Goal: Check status: Check status

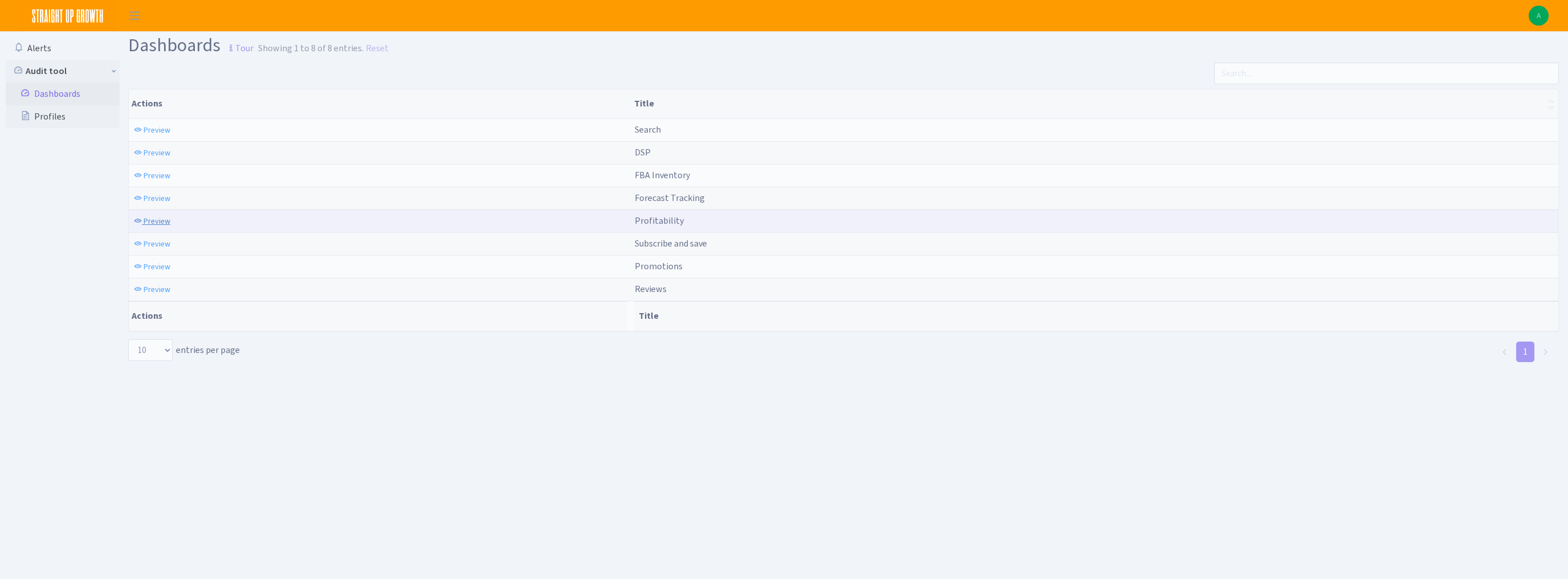
click at [157, 223] on span "Preview" at bounding box center [157, 222] width 27 height 11
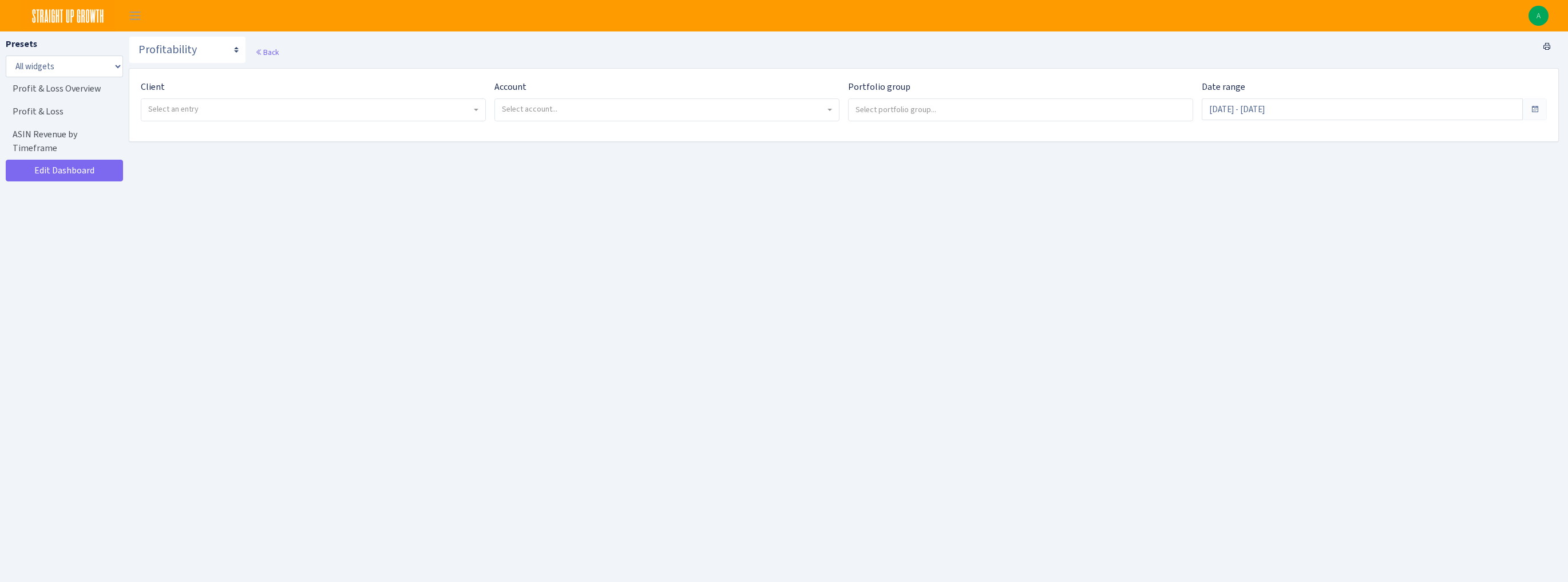
click at [291, 111] on span "Select an entry" at bounding box center [309, 109] width 323 height 11
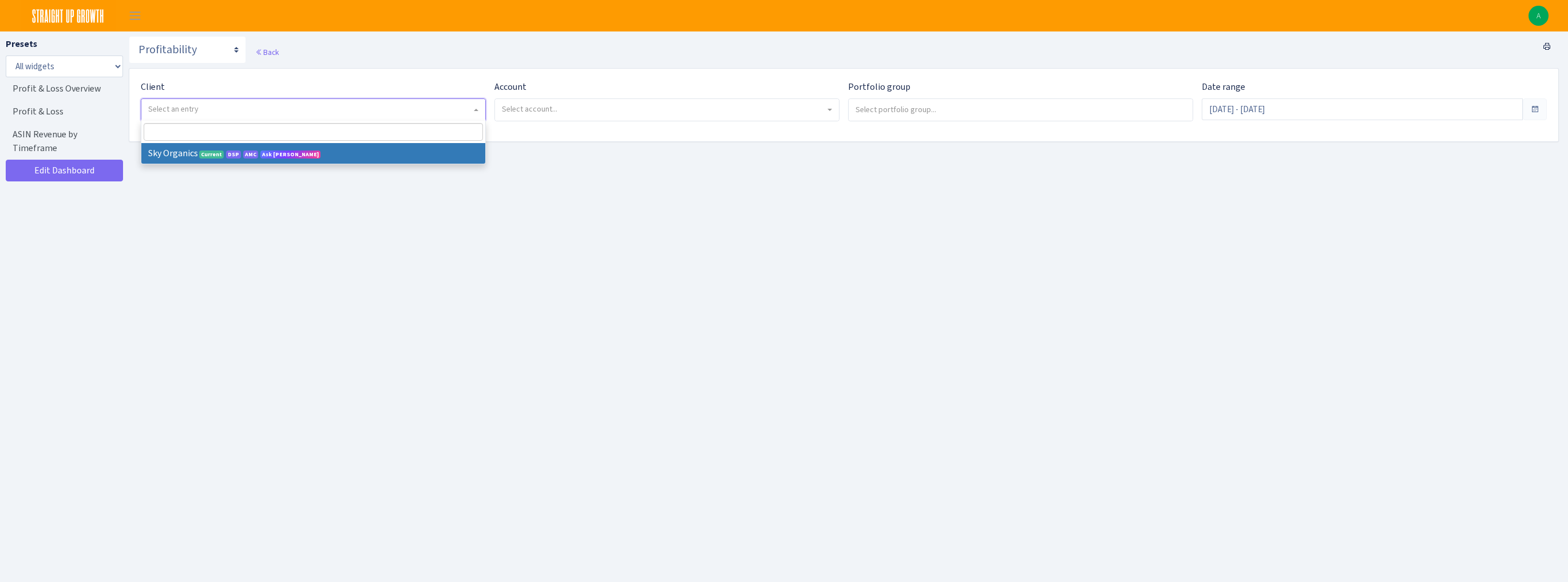
select select "328"
select select
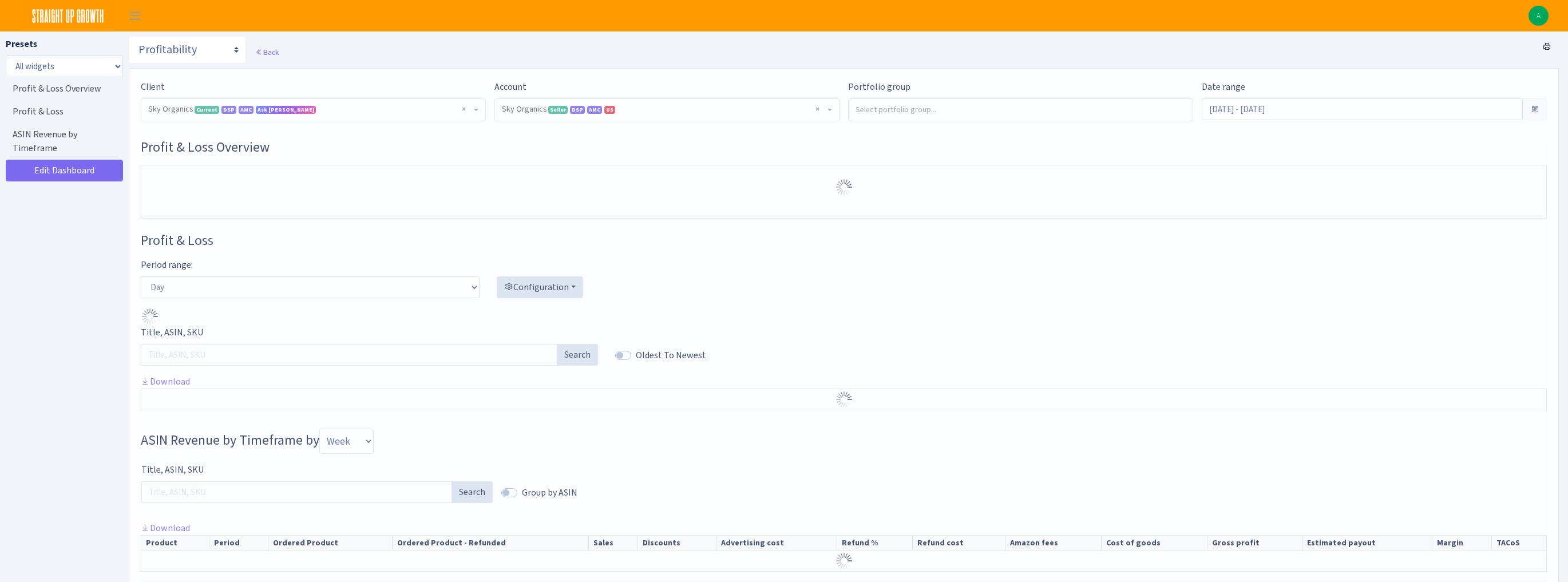
select select "3898146187075502"
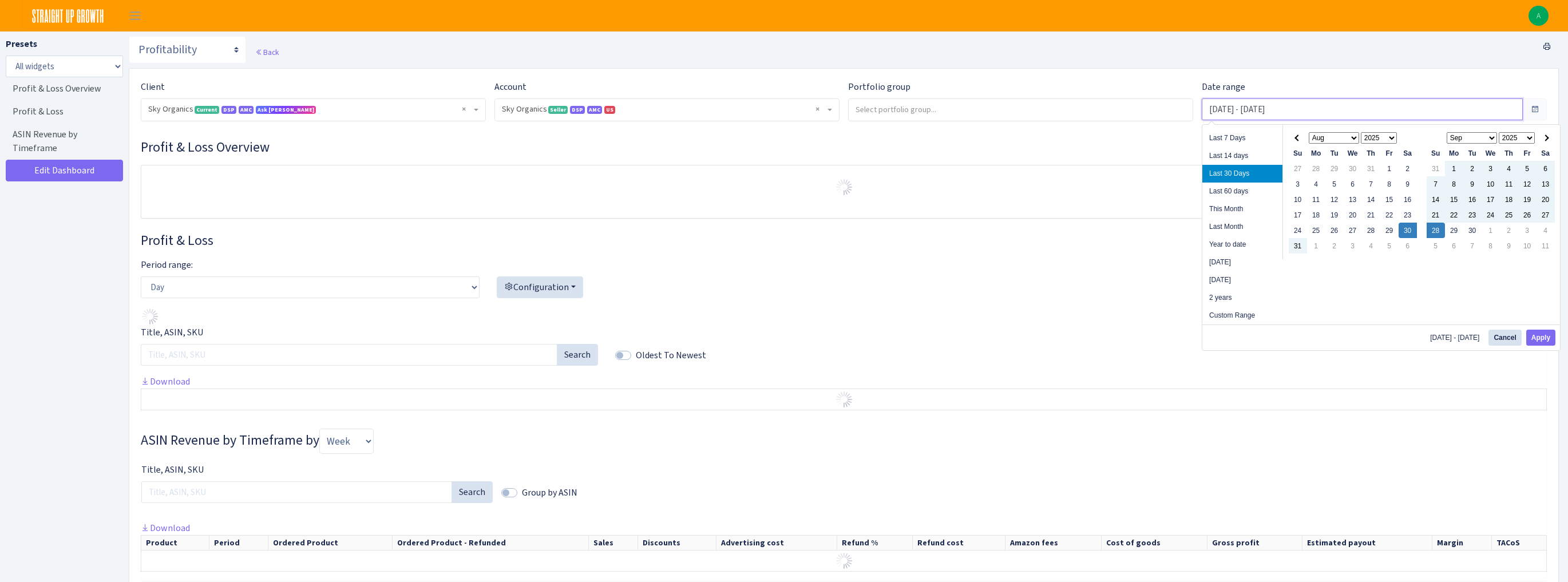
click at [1277, 107] on input "Aug 30, 2025 - Sep 28, 2025" at bounding box center [1362, 109] width 321 height 22
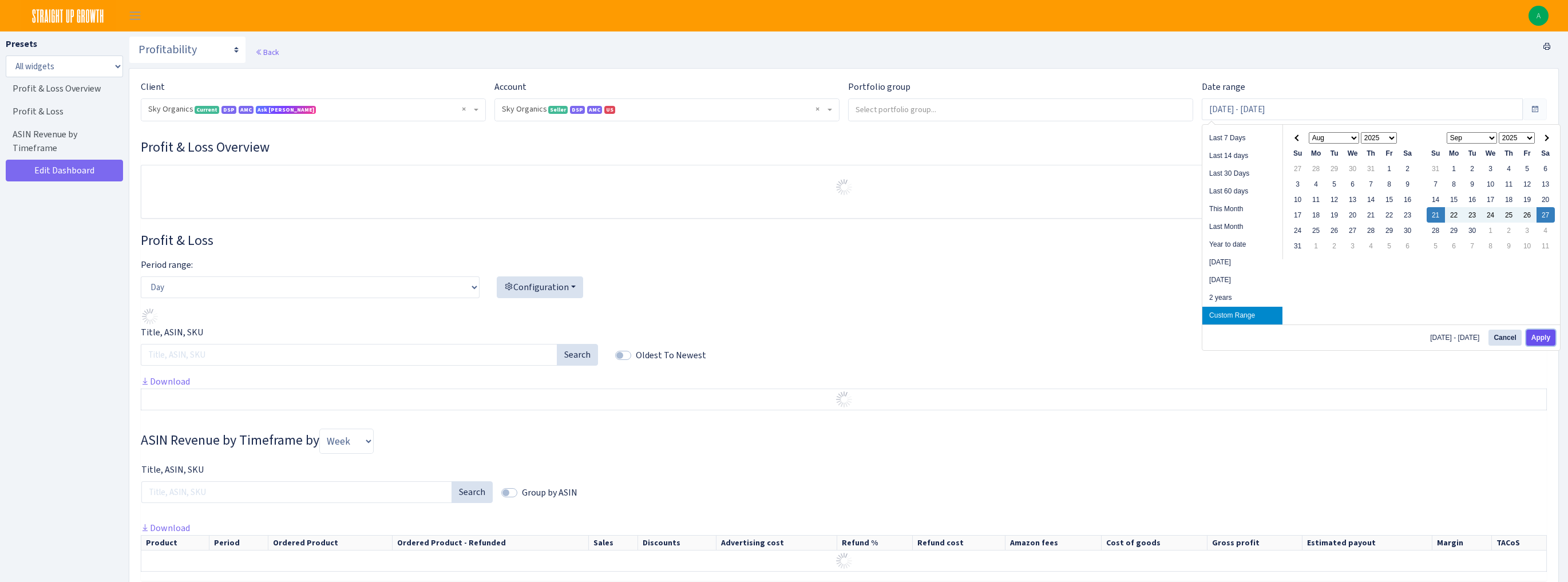
click at [1536, 336] on button "Apply" at bounding box center [1541, 337] width 29 height 16
type input "Sep 21, 2025 - Sep 27, 2025"
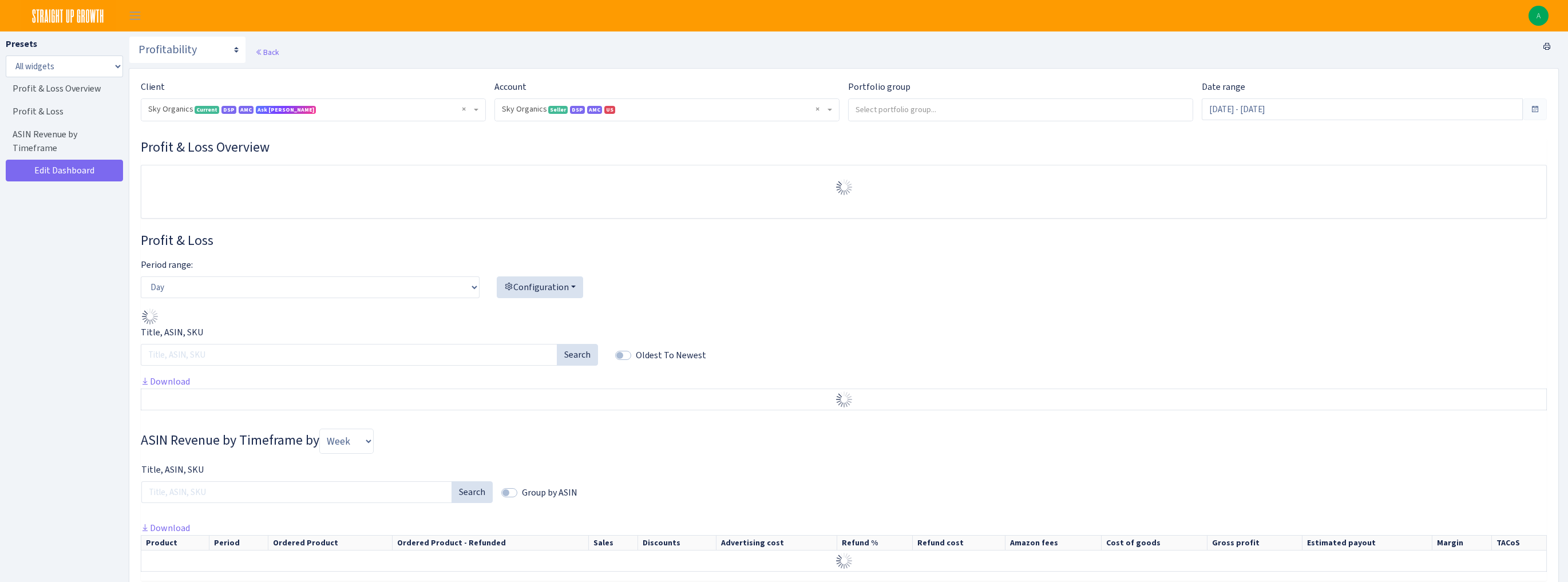
select select "3898146187075502"
click at [232, 289] on select "Day Week Month" at bounding box center [310, 287] width 339 height 22
select select "week"
click at [141, 277] on select "Day Week Month" at bounding box center [310, 287] width 339 height 22
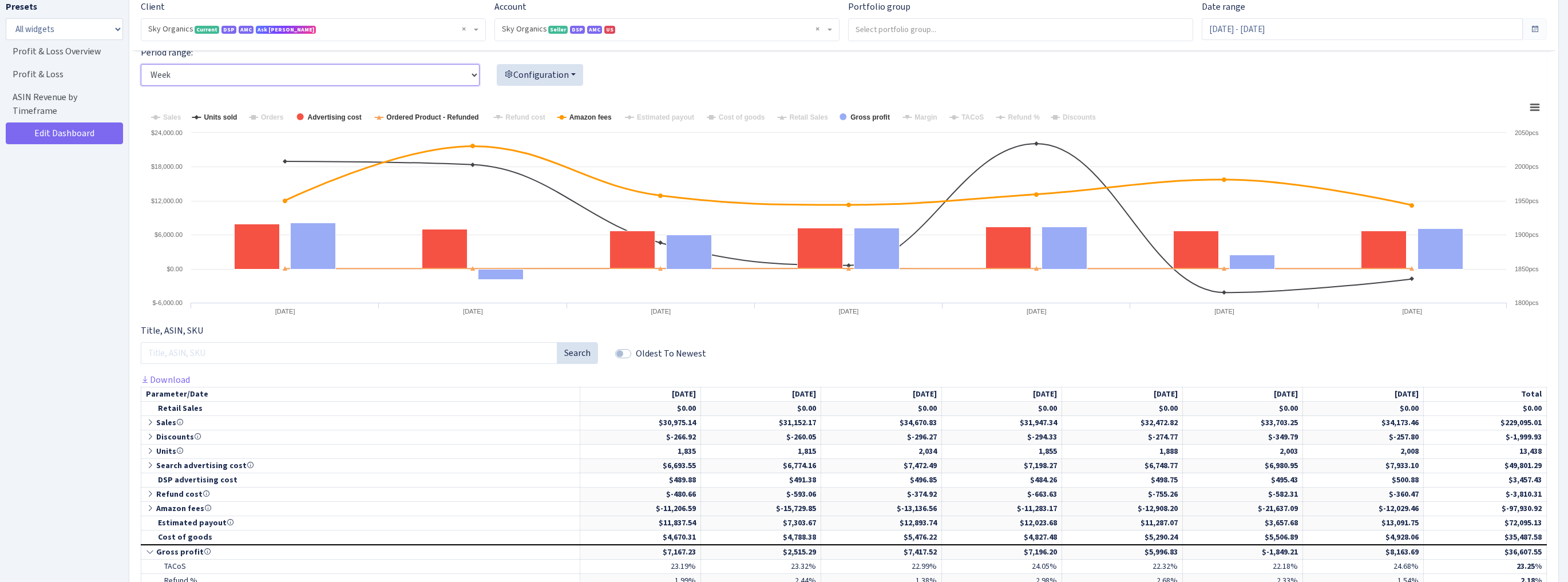
scroll to position [281, 0]
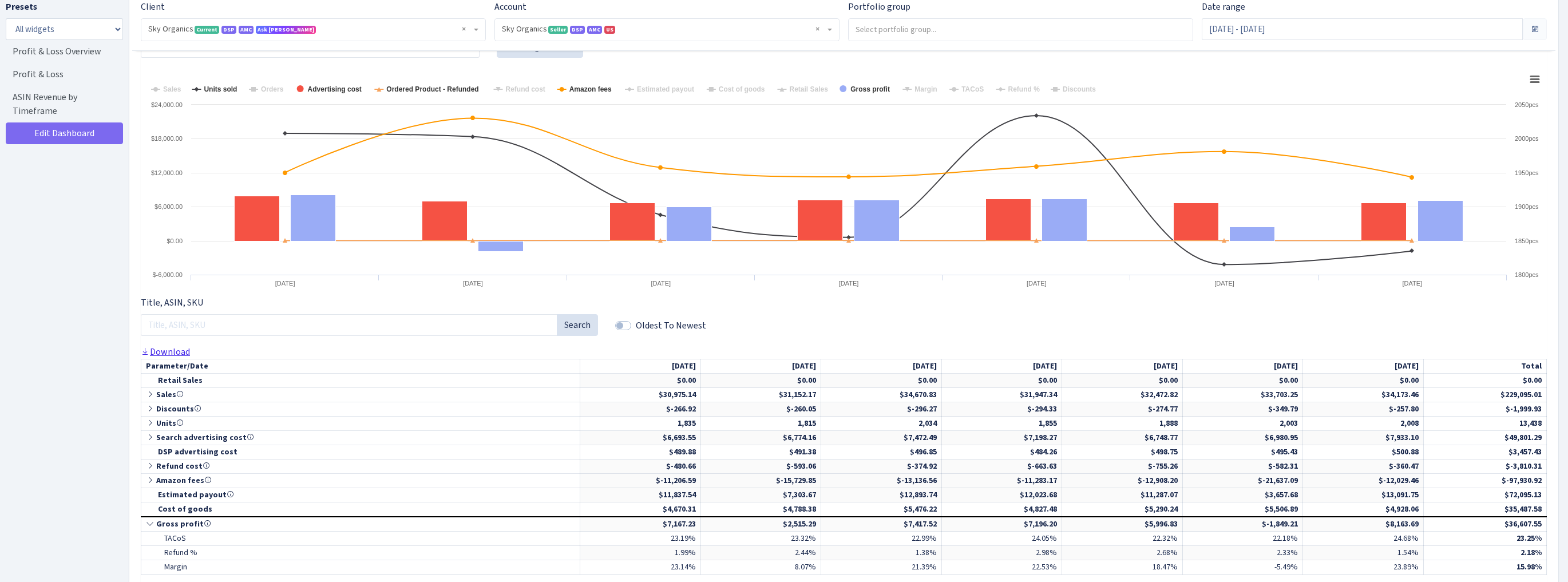
click at [169, 349] on link "Download" at bounding box center [165, 351] width 49 height 12
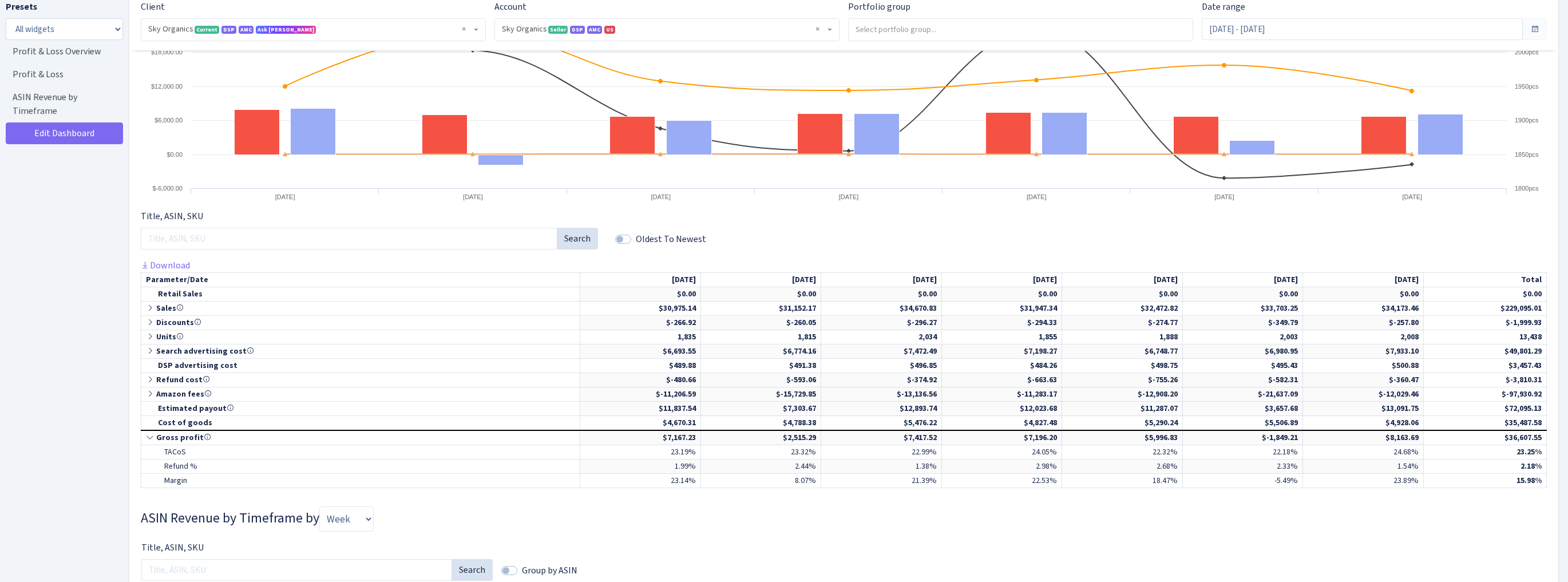
scroll to position [373, 0]
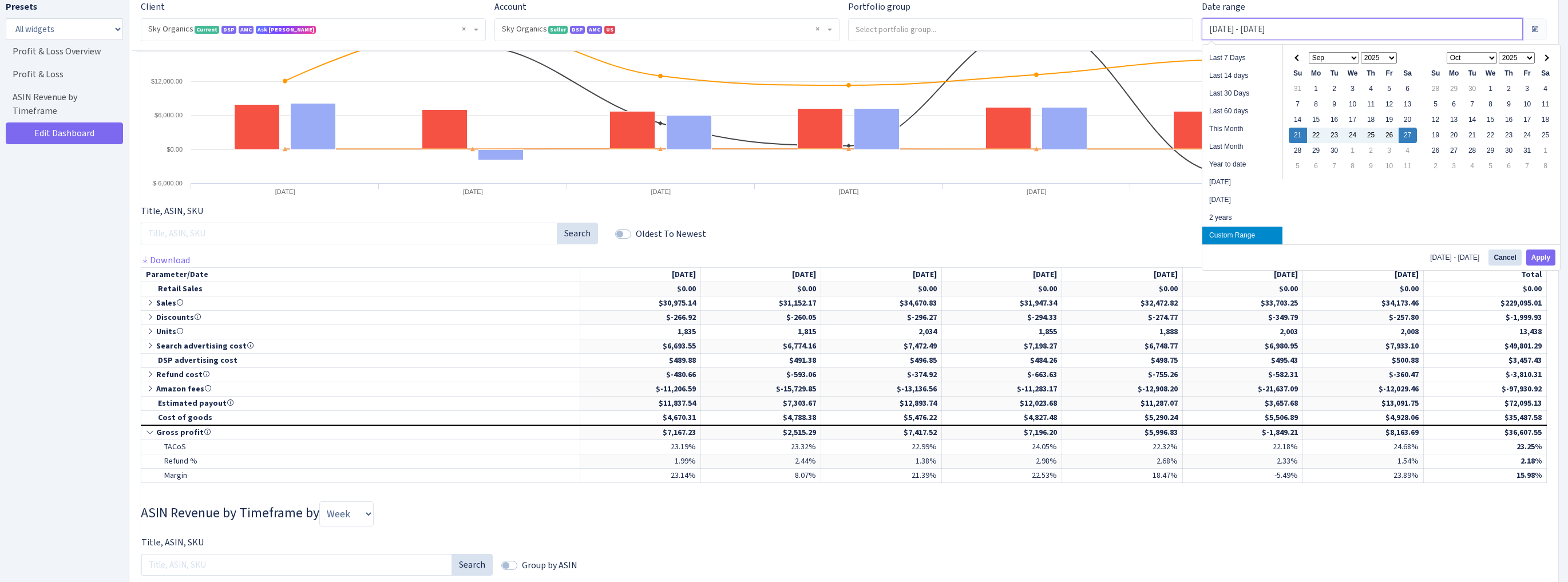
click at [1253, 36] on input "Sep 21, 2025 - Sep 27, 2025" at bounding box center [1362, 29] width 321 height 22
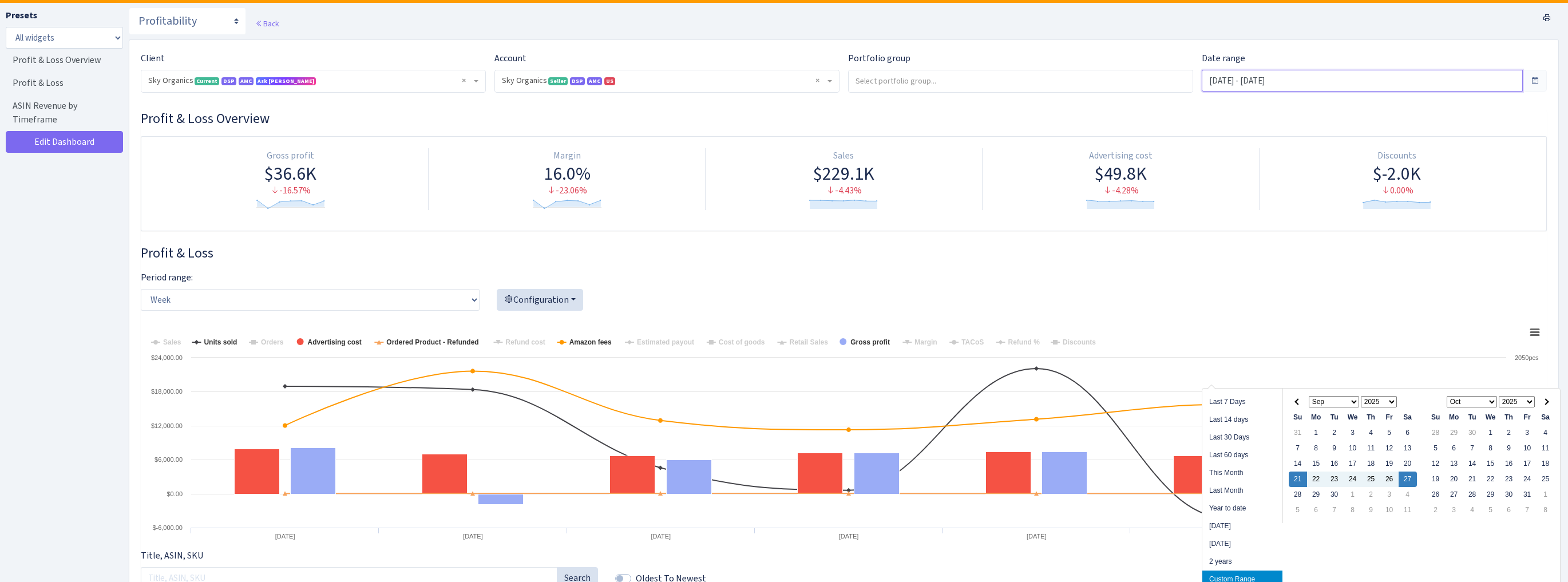
scroll to position [0, 0]
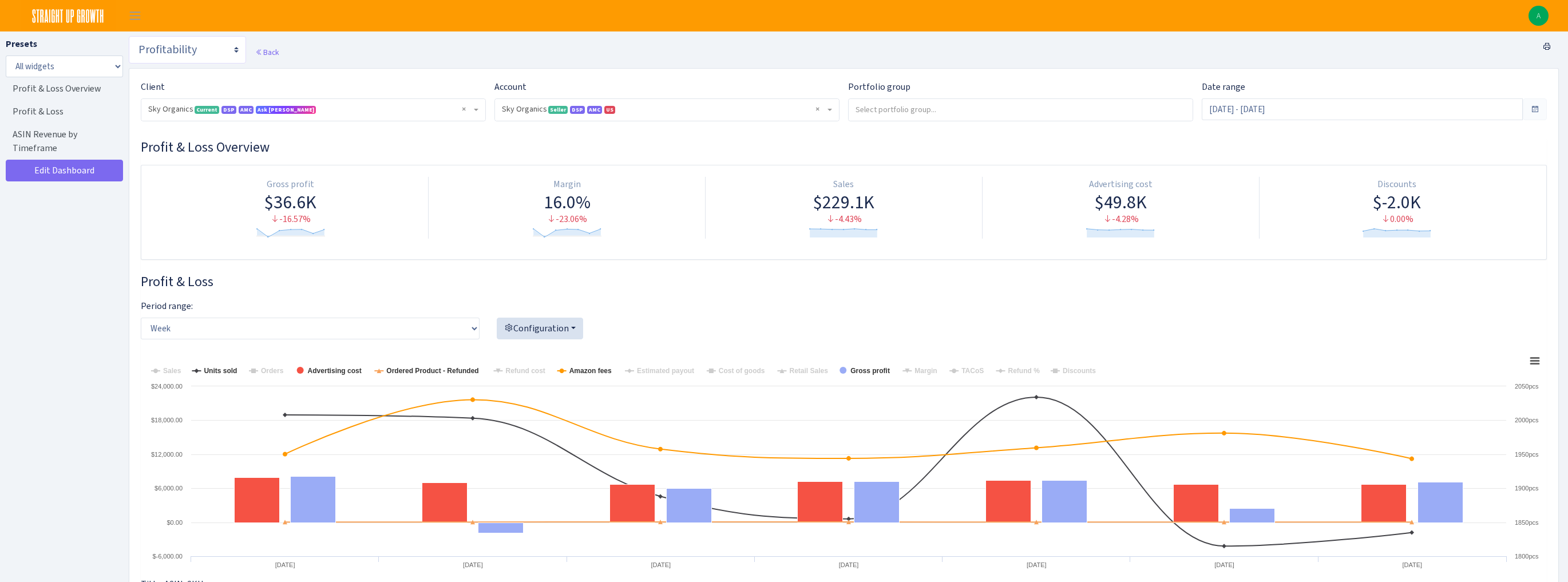
click at [205, 51] on select "Search DSP FBA Inventory Forecast Tracking Profitability Subscribe and save Pro…" at bounding box center [188, 50] width 117 height 27
select select "https://straightupgrowth.com/admin/dashboard/2/show"
click at [129, 36] on select "Search DSP FBA Inventory Forecast Tracking Profitability Subscribe and save Pro…" at bounding box center [188, 50] width 117 height 27
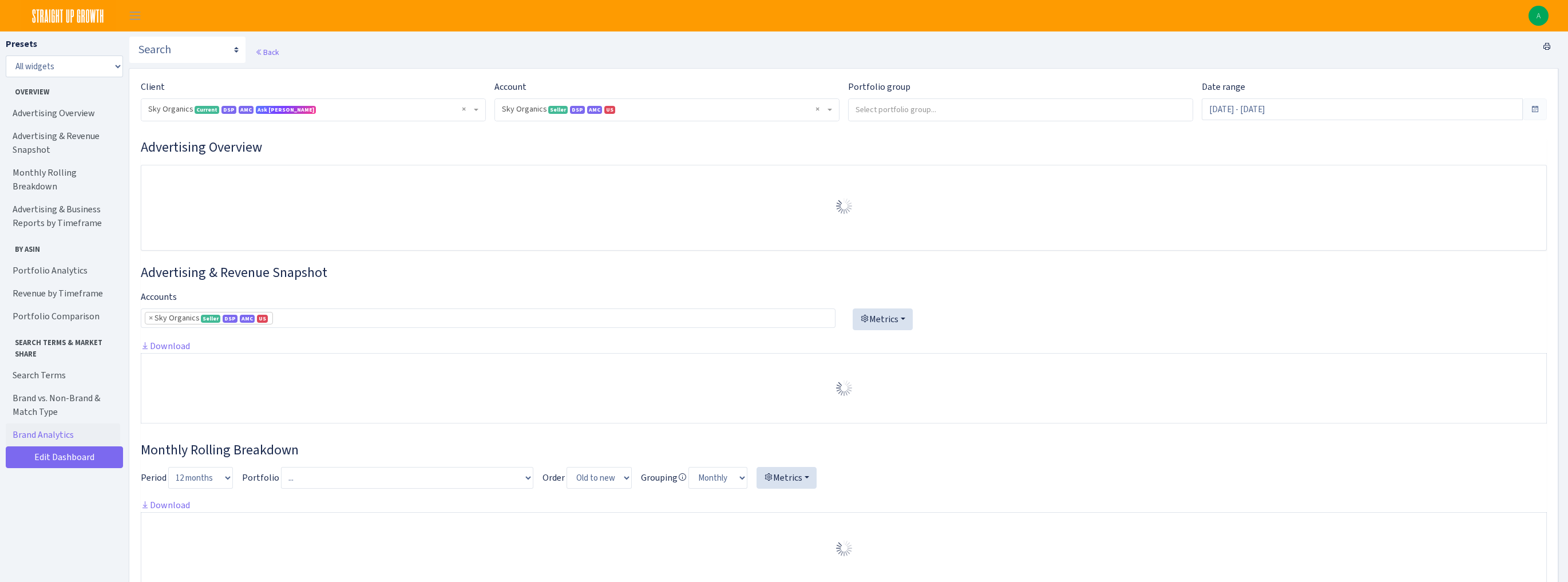
select select "[CREDIT_CARD_NUMBER]"
click at [1297, 110] on input "Aug 30, 2025 - Sep 28, 2025" at bounding box center [1362, 109] width 321 height 22
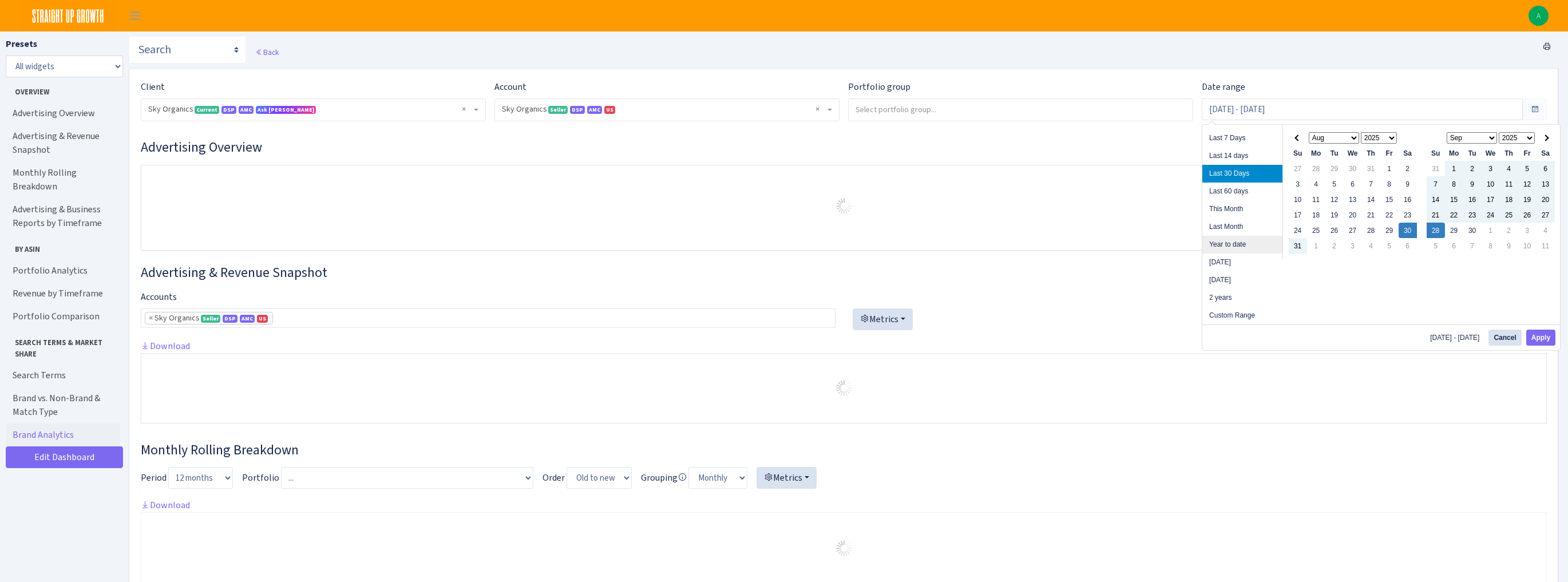
click at [1213, 245] on li "Year to date" at bounding box center [1243, 245] width 80 height 18
type input "[DATE] - [DATE]"
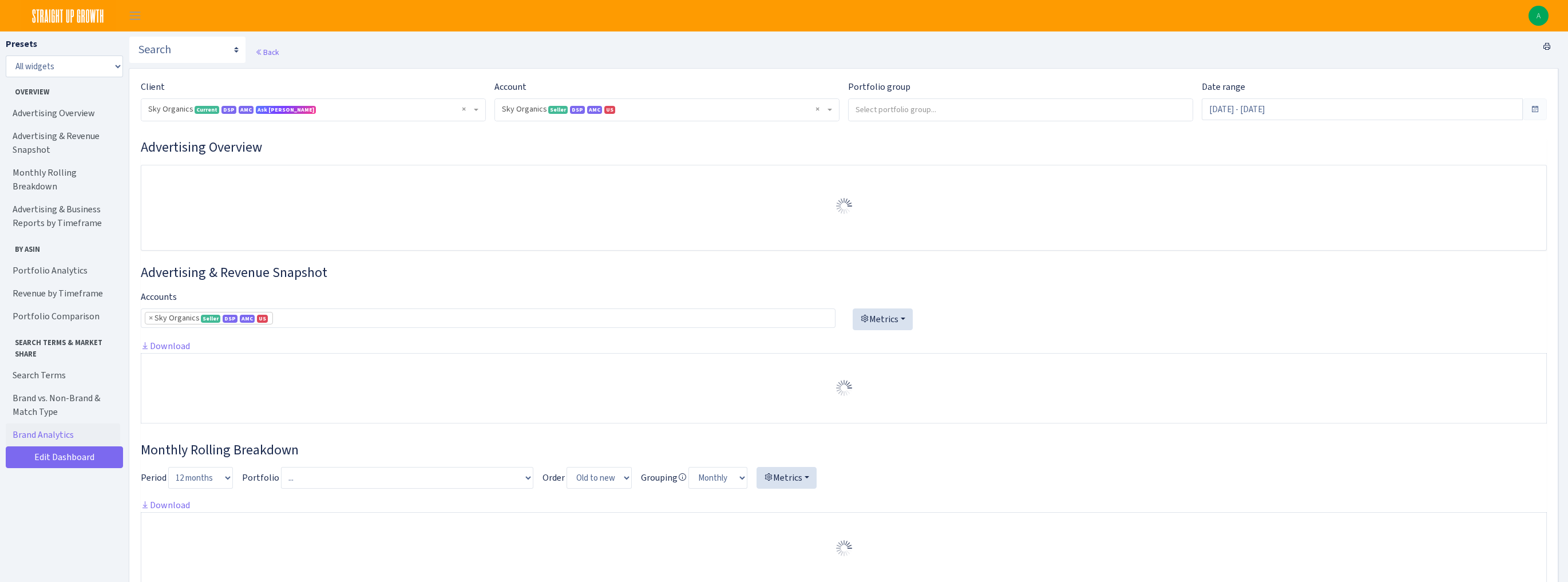
select select "[CREDIT_CARD_NUMBER]"
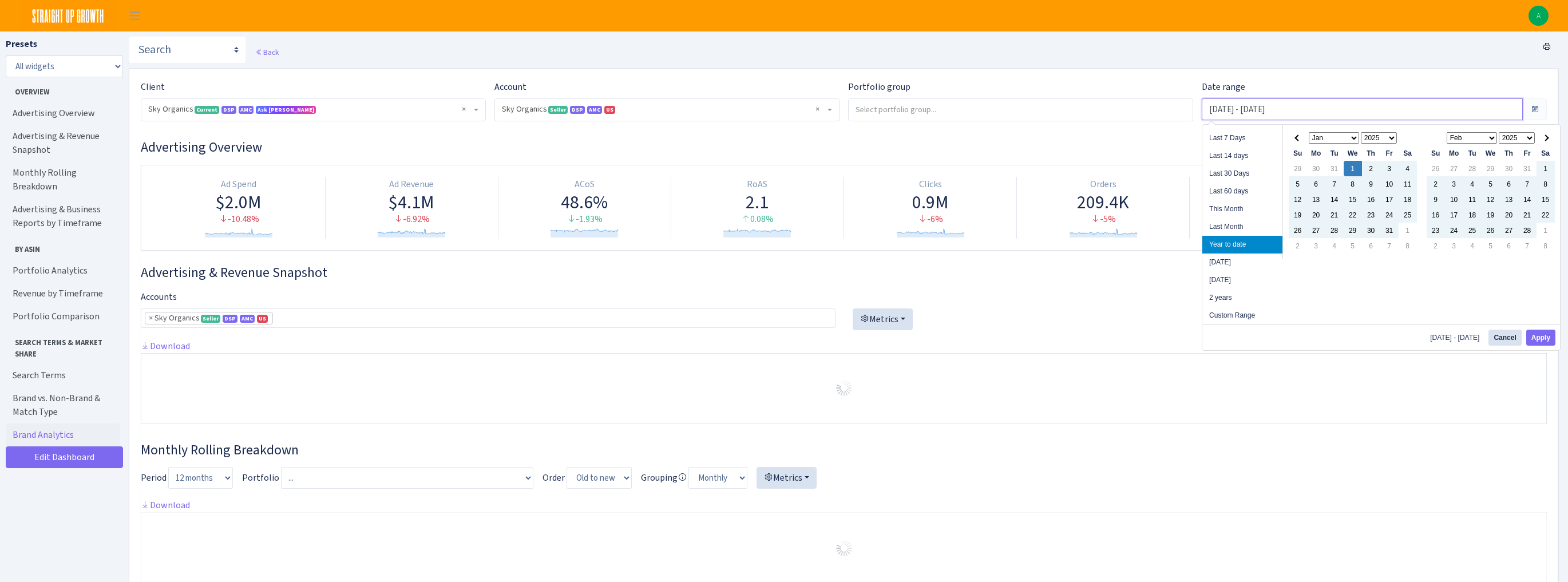
click at [1221, 105] on input "Jan 1, 2025 - Sep 28, 2025" at bounding box center [1362, 109] width 321 height 22
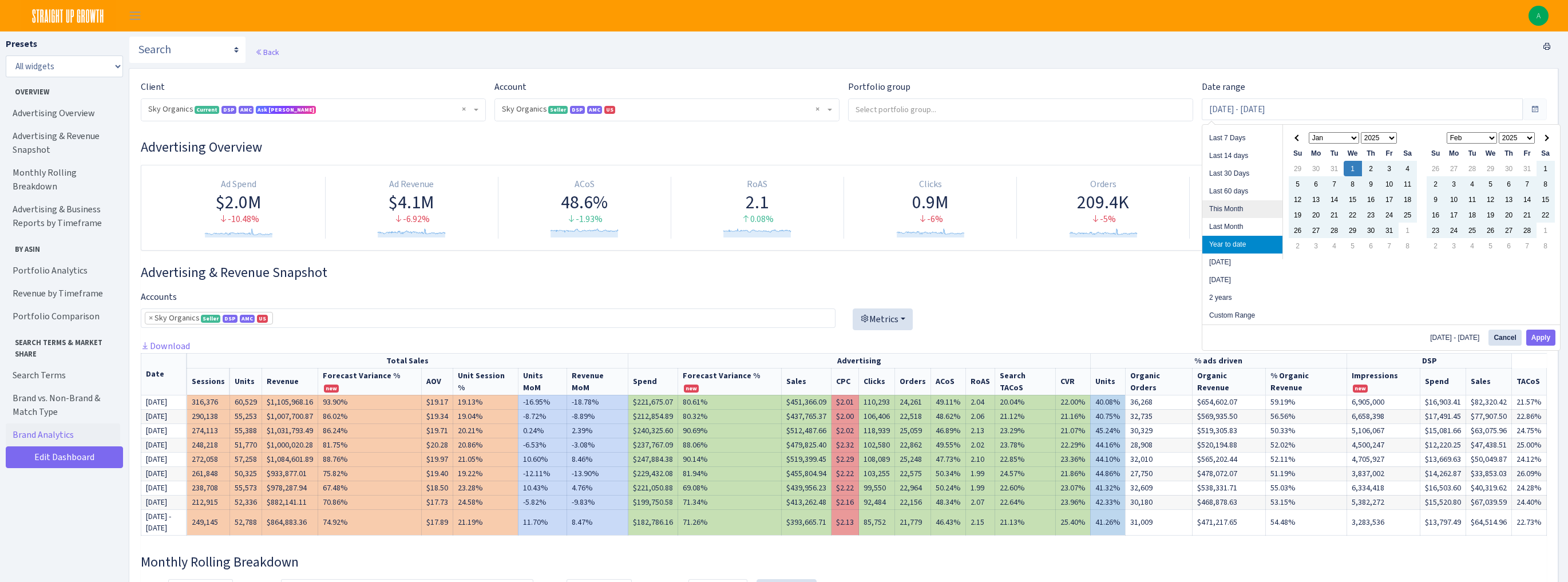
click at [1232, 208] on li "This Month" at bounding box center [1243, 209] width 80 height 18
type input "[DATE] - [DATE]"
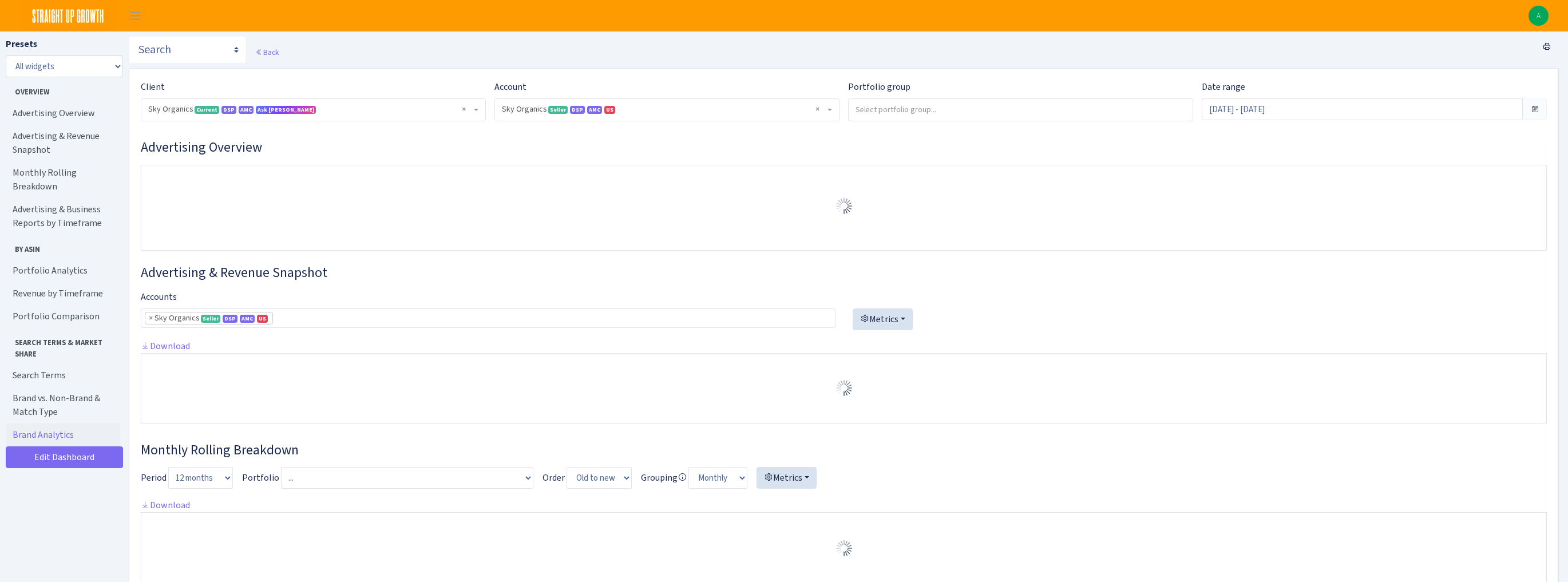
select select "[CREDIT_CARD_NUMBER]"
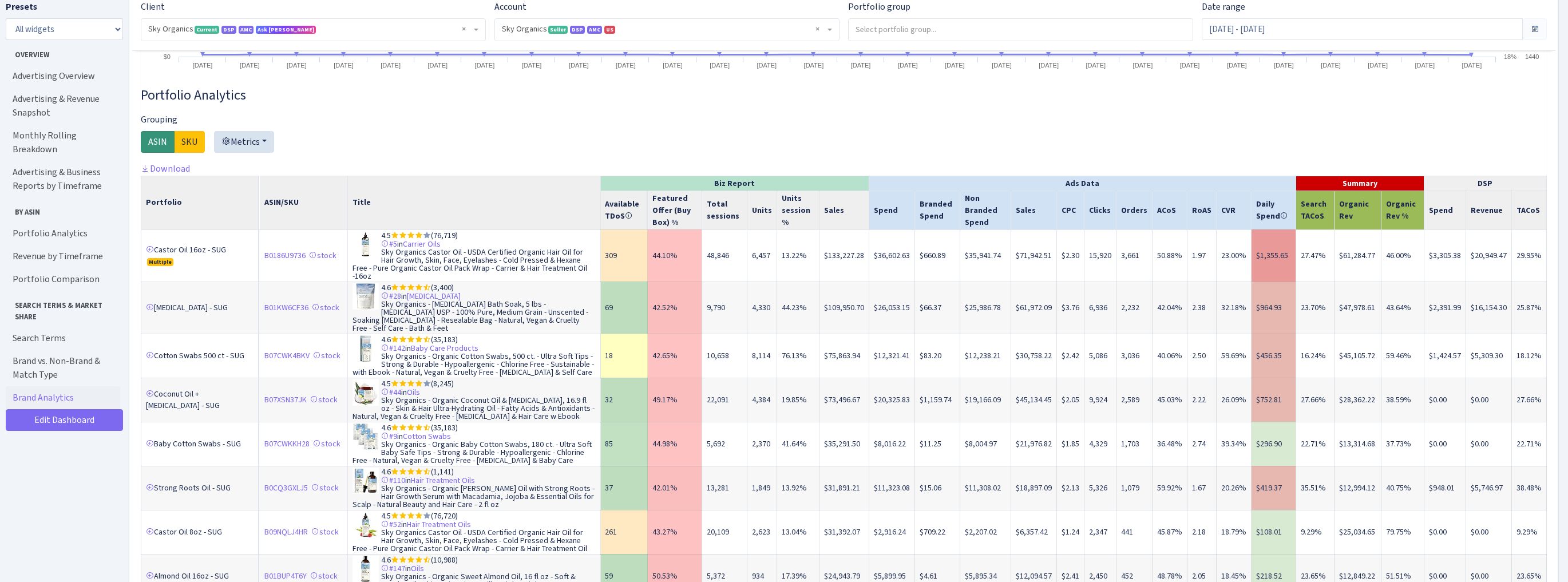
scroll to position [1694, 0]
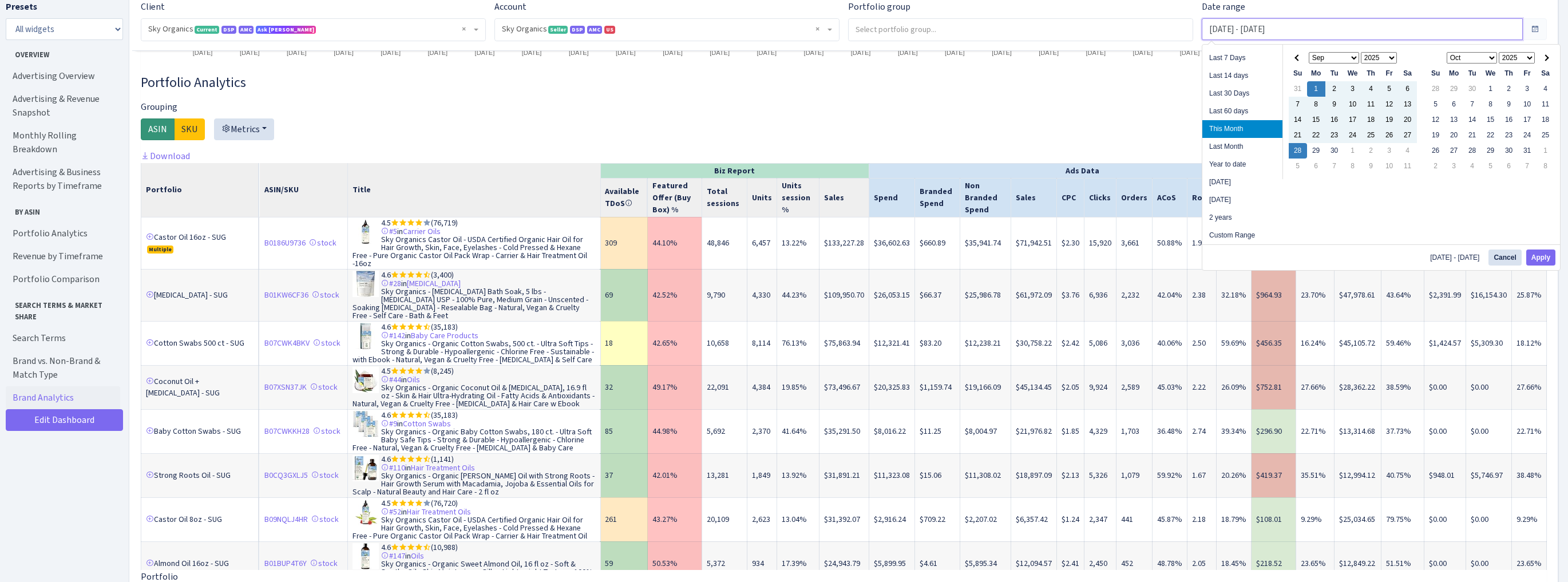
click at [1250, 33] on input "[DATE] - [DATE]" at bounding box center [1362, 29] width 321 height 22
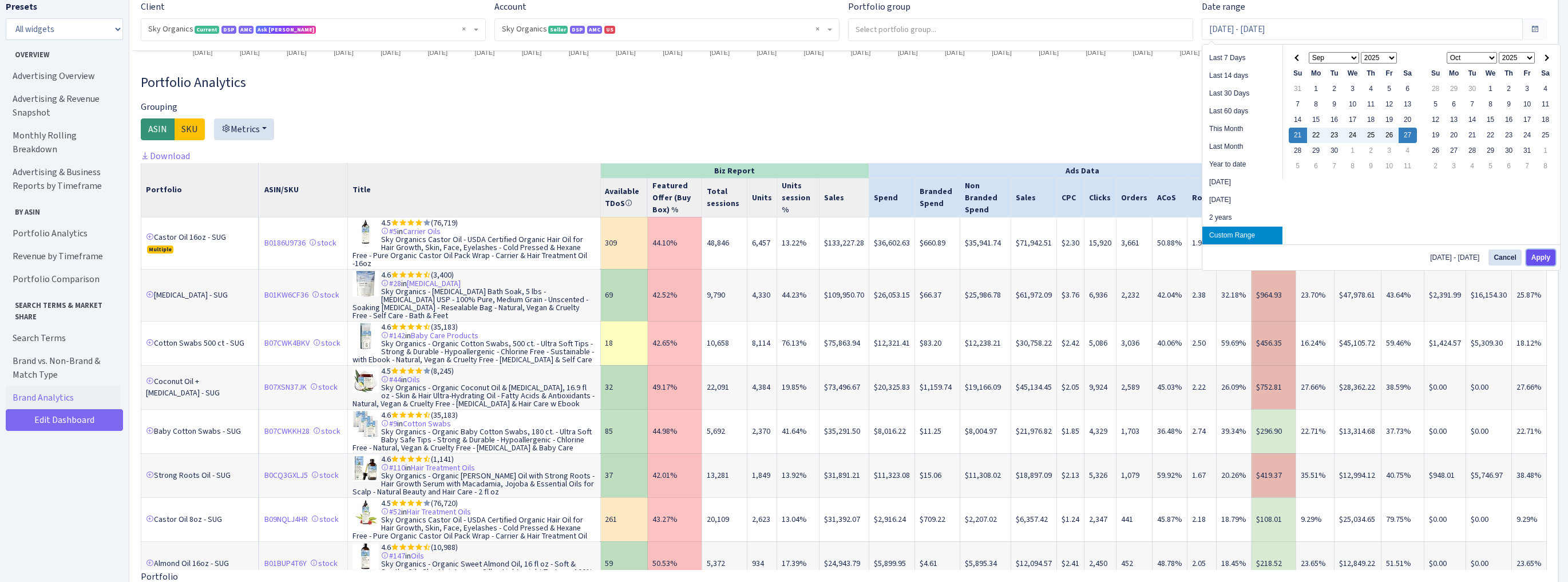
click at [1542, 257] on button "Apply" at bounding box center [1541, 257] width 29 height 16
type input "Sep 21, 2025 - Sep 27, 2025"
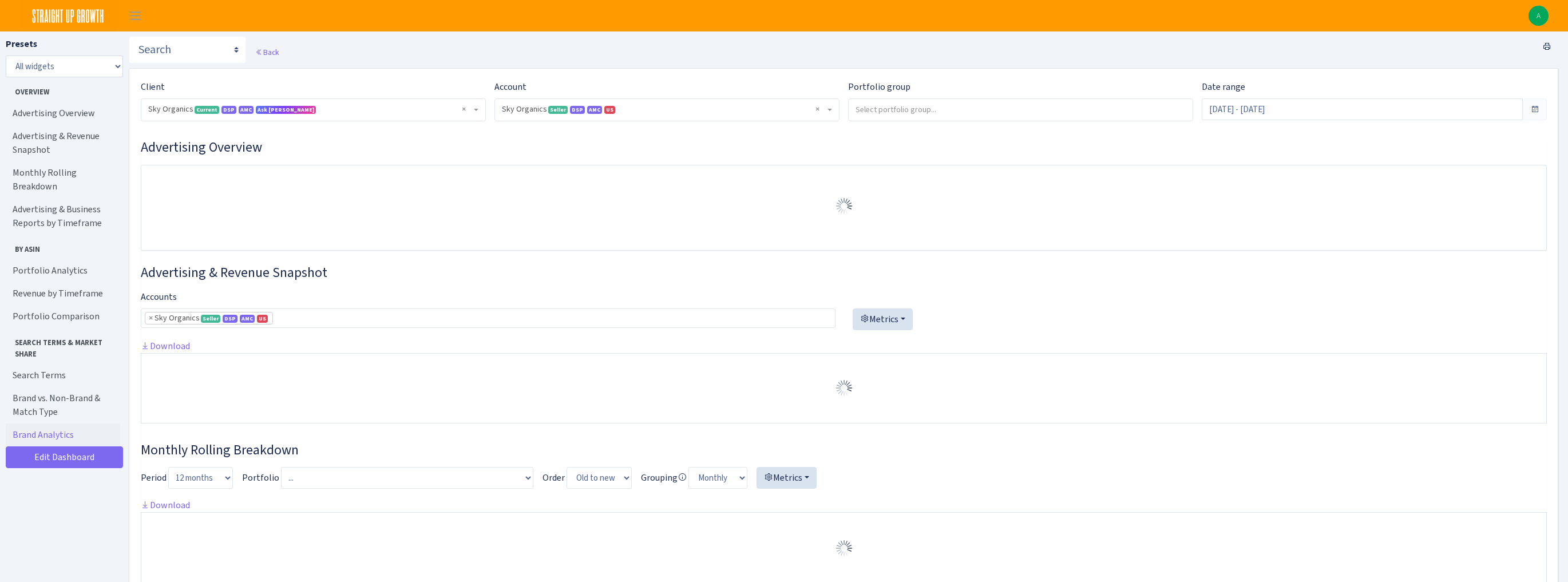
select select "[CREDIT_CARD_NUMBER]"
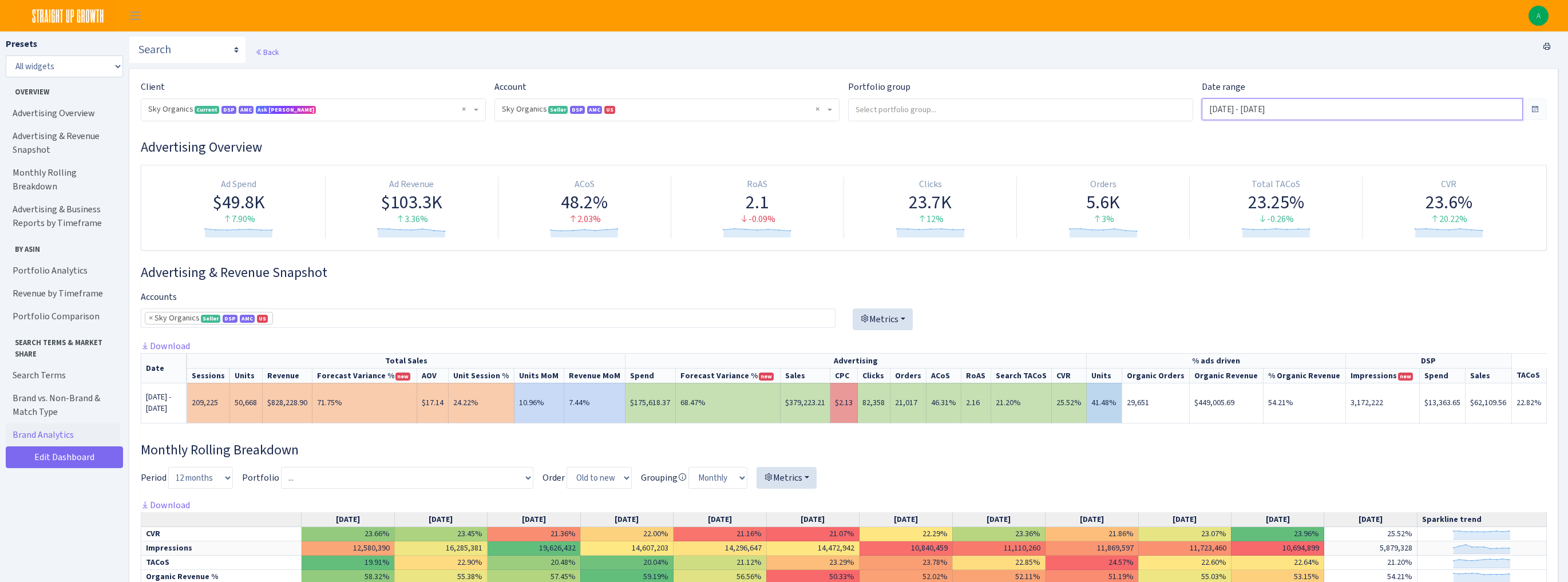
click at [1321, 110] on input "[DATE] - [DATE]" at bounding box center [1362, 109] width 321 height 22
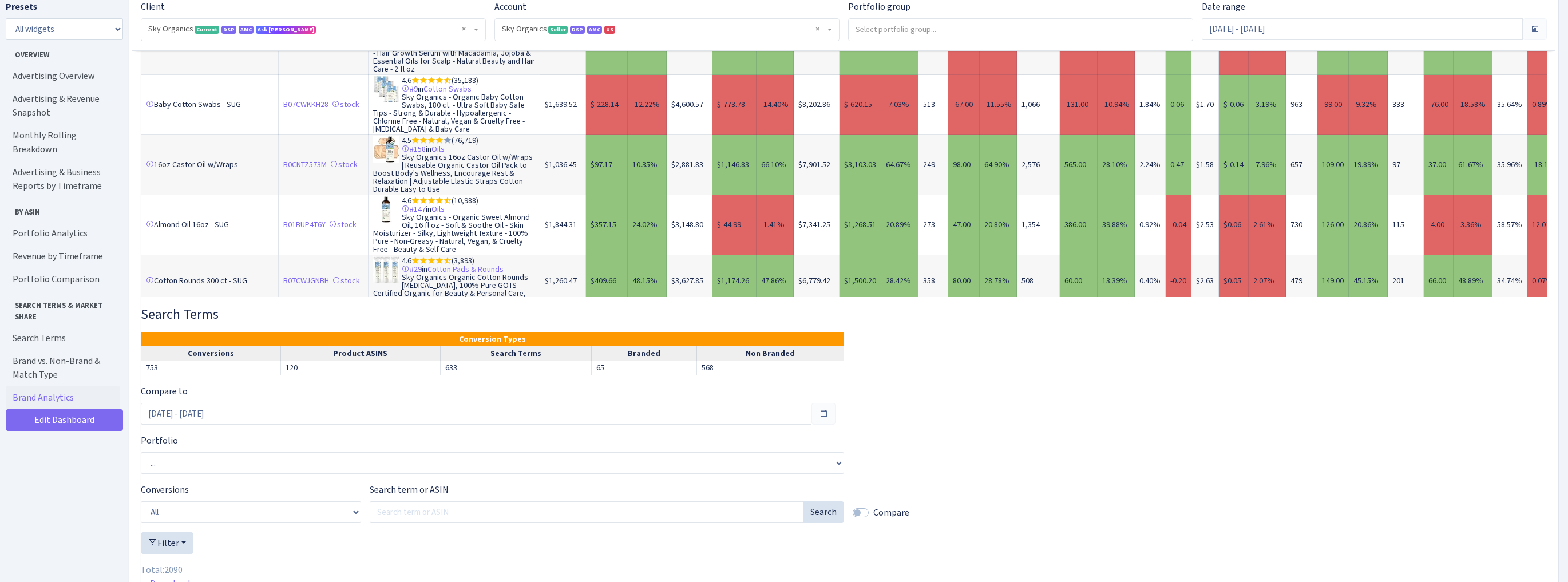
scroll to position [4487, 0]
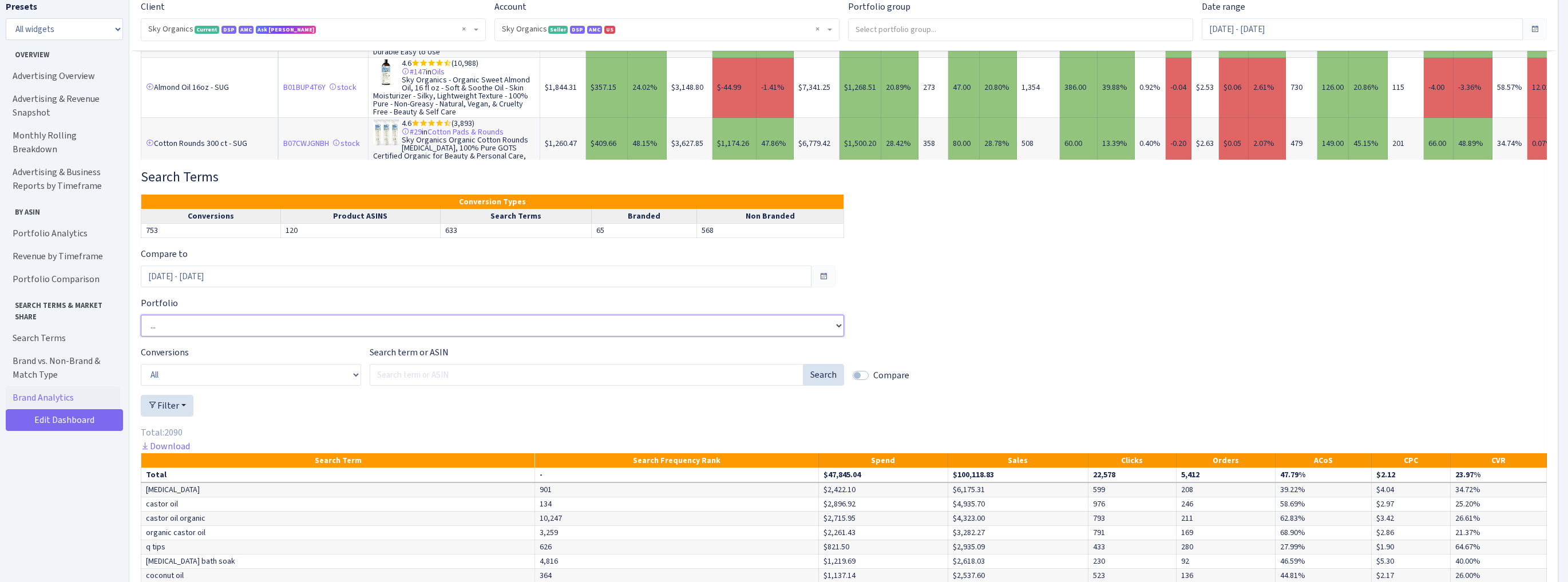
click at [556, 318] on select "... 16oz Castor Oil w/Wraps Almond Oil 16oz - SUG Baby Cotton Swabs - SUG Batan…" at bounding box center [492, 325] width 703 height 22
click at [1007, 247] on div "Compare to Sep 14, 2025 - Sep 20, 2025 Portfolio ... 16oz Castor Oil w/Wraps Al…" at bounding box center [844, 559] width 1406 height 624
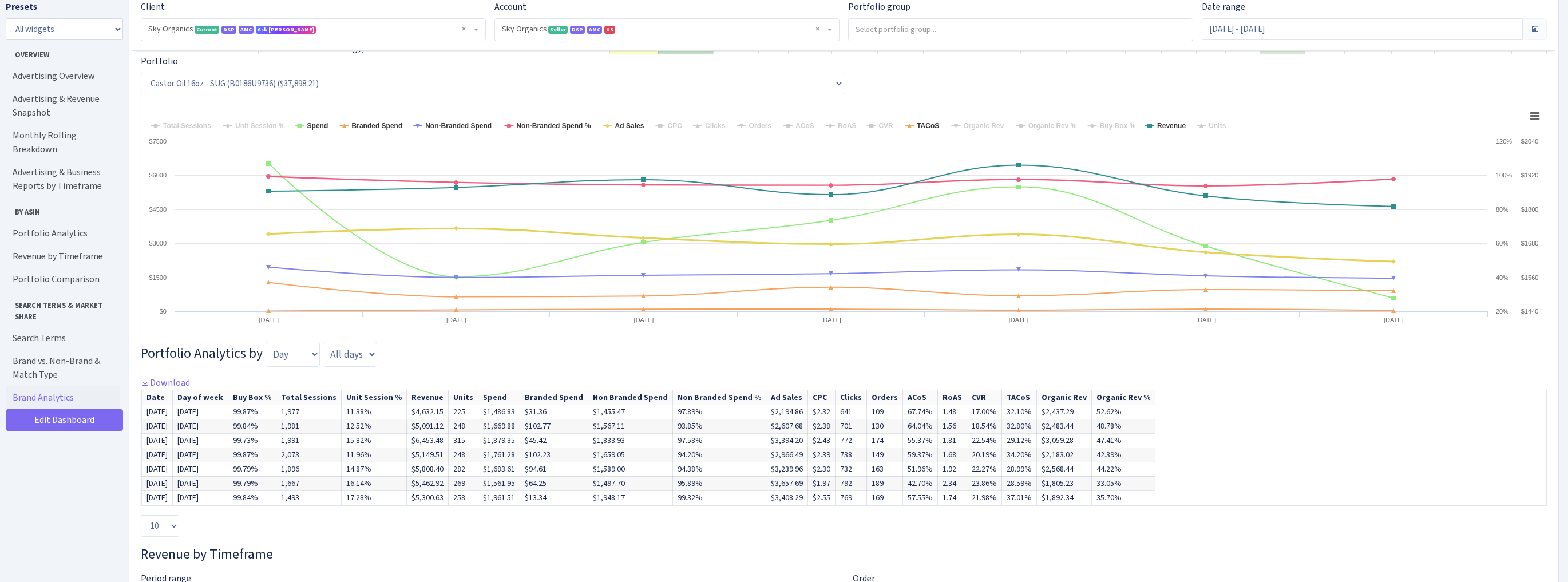
scroll to position [1923, 0]
click at [287, 358] on select "Day Week Month Quarter" at bounding box center [293, 353] width 55 height 25
select select "week"
click at [265, 341] on select "Day Week Month Quarter" at bounding box center [293, 353] width 55 height 25
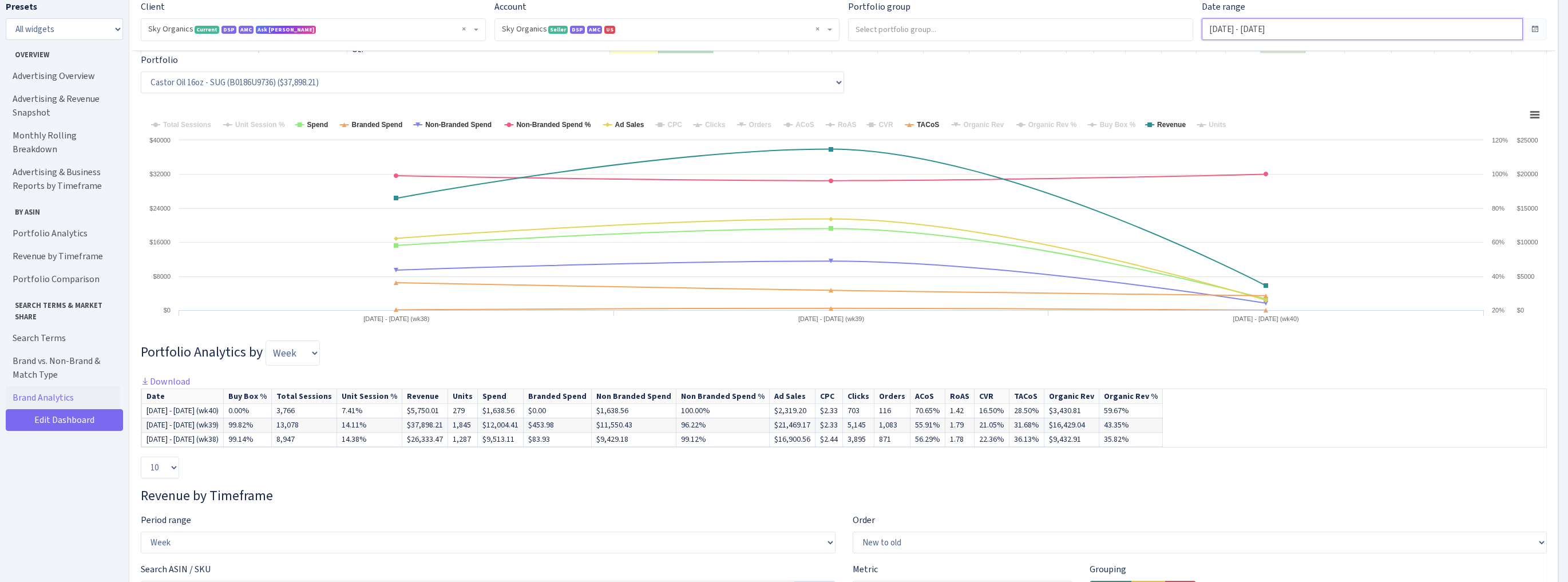
click at [1271, 25] on input "Sep 21, 2025 - Sep 27, 2025" at bounding box center [1362, 29] width 321 height 22
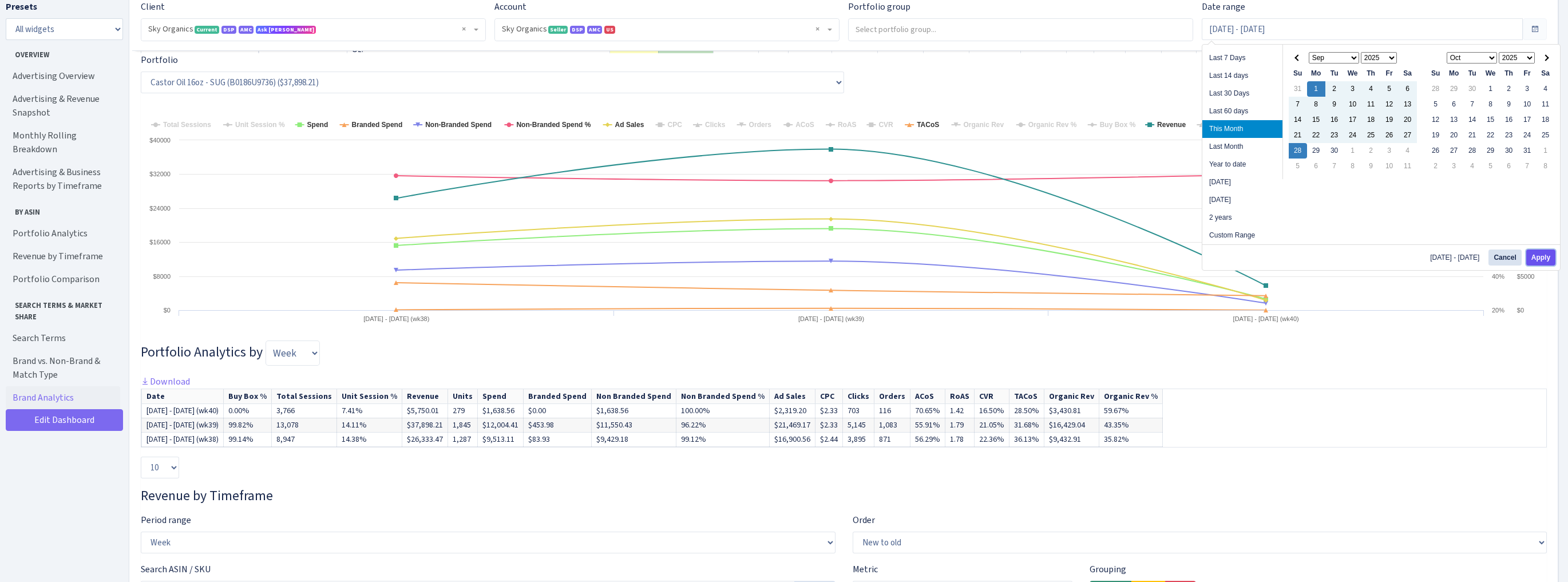
click at [1538, 261] on button "Apply" at bounding box center [1541, 257] width 29 height 16
type input "Sep 1, 2025 - Sep 28, 2025"
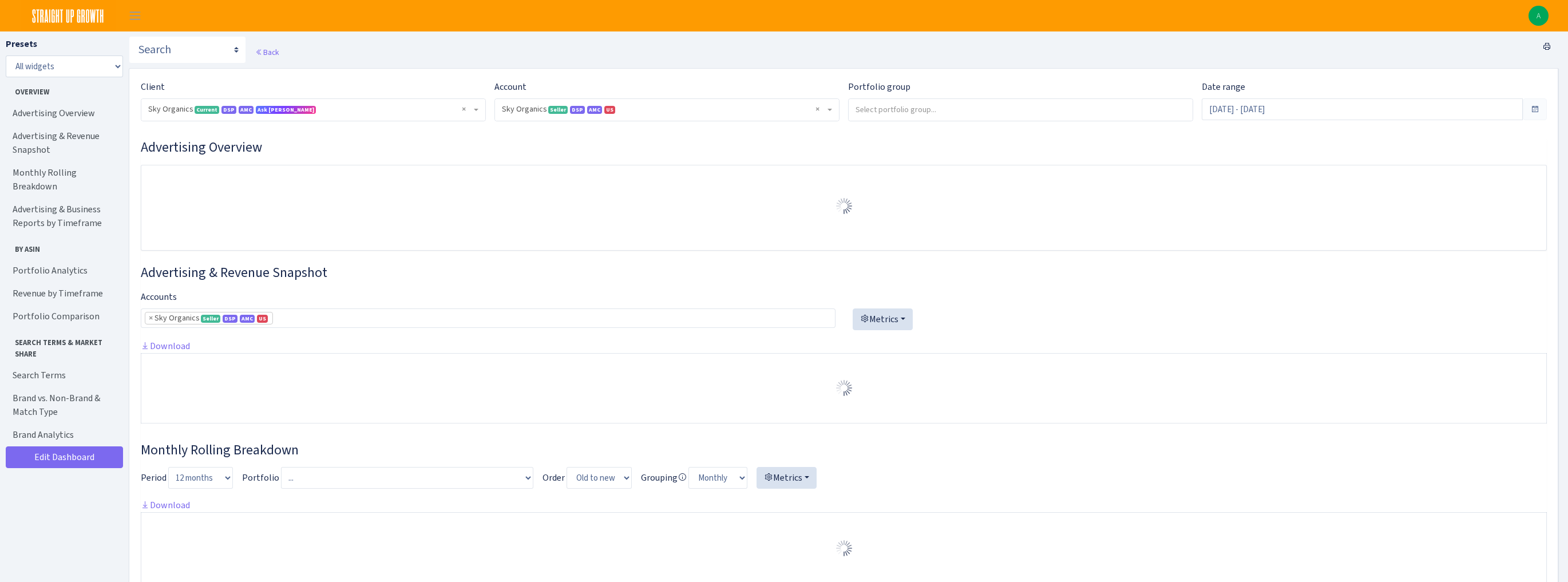
select select "3898146187075502"
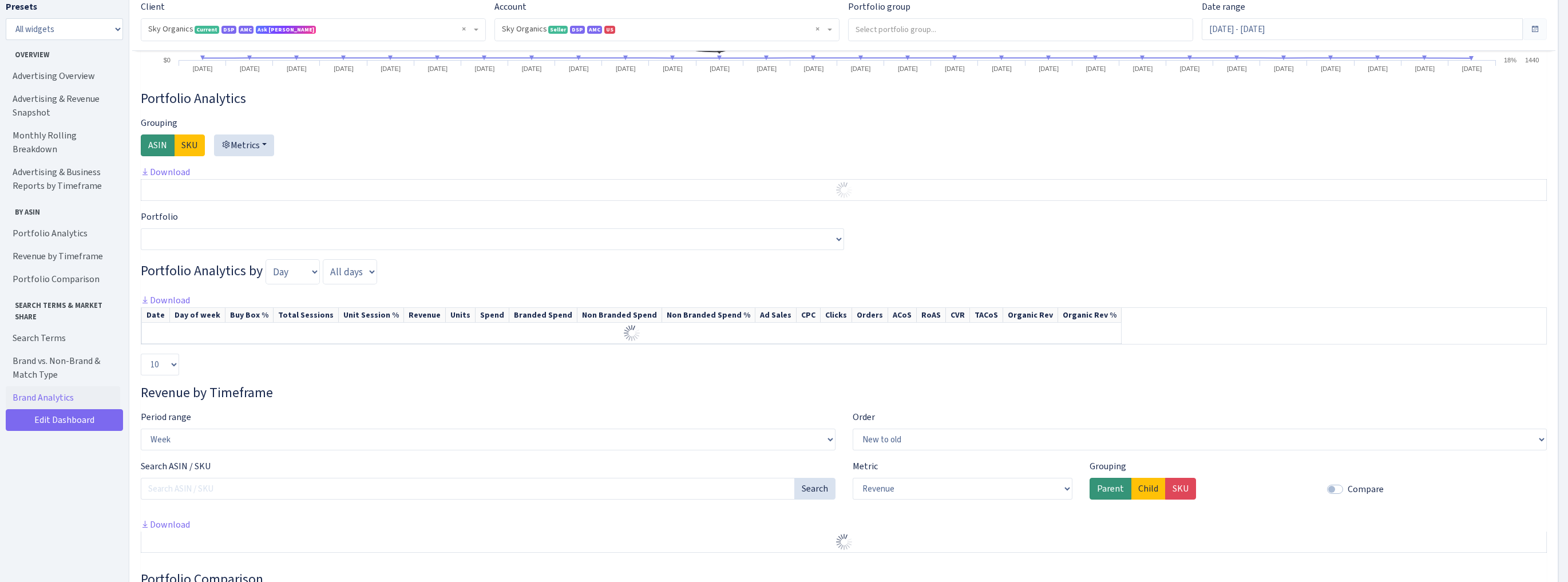
scroll to position [1694, 0]
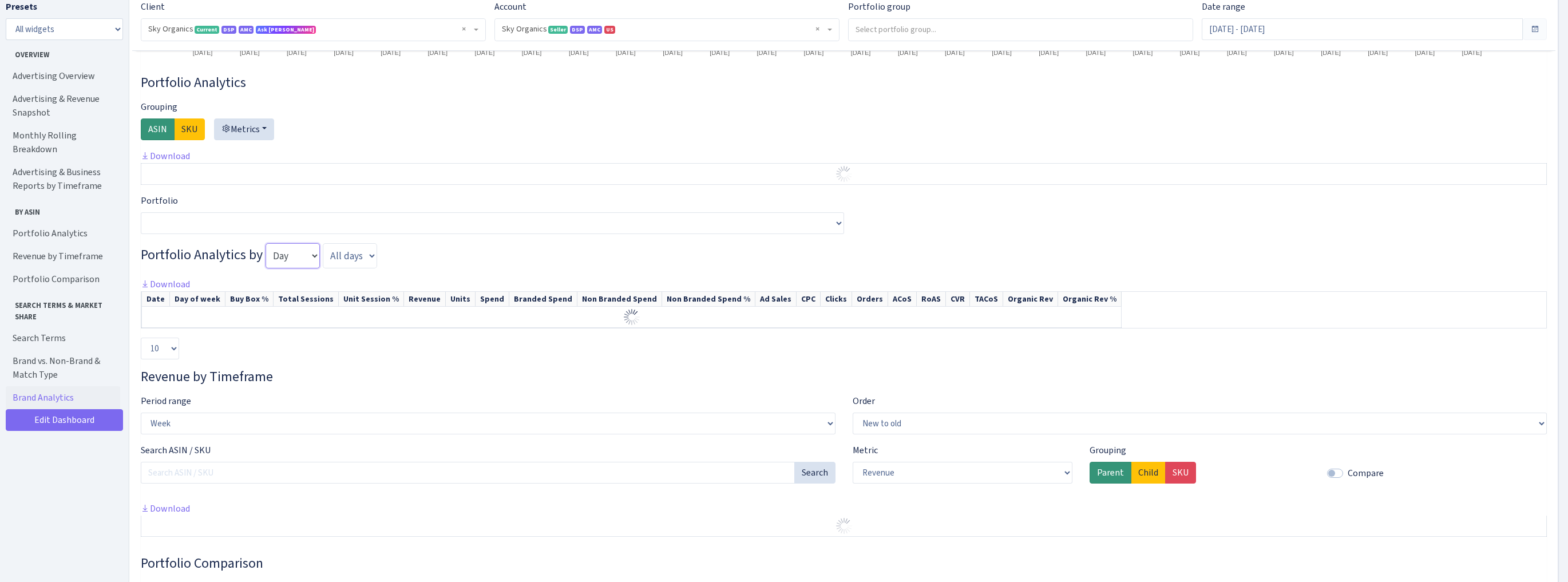
click at [294, 252] on select "Day Week Month Quarter" at bounding box center [293, 255] width 55 height 25
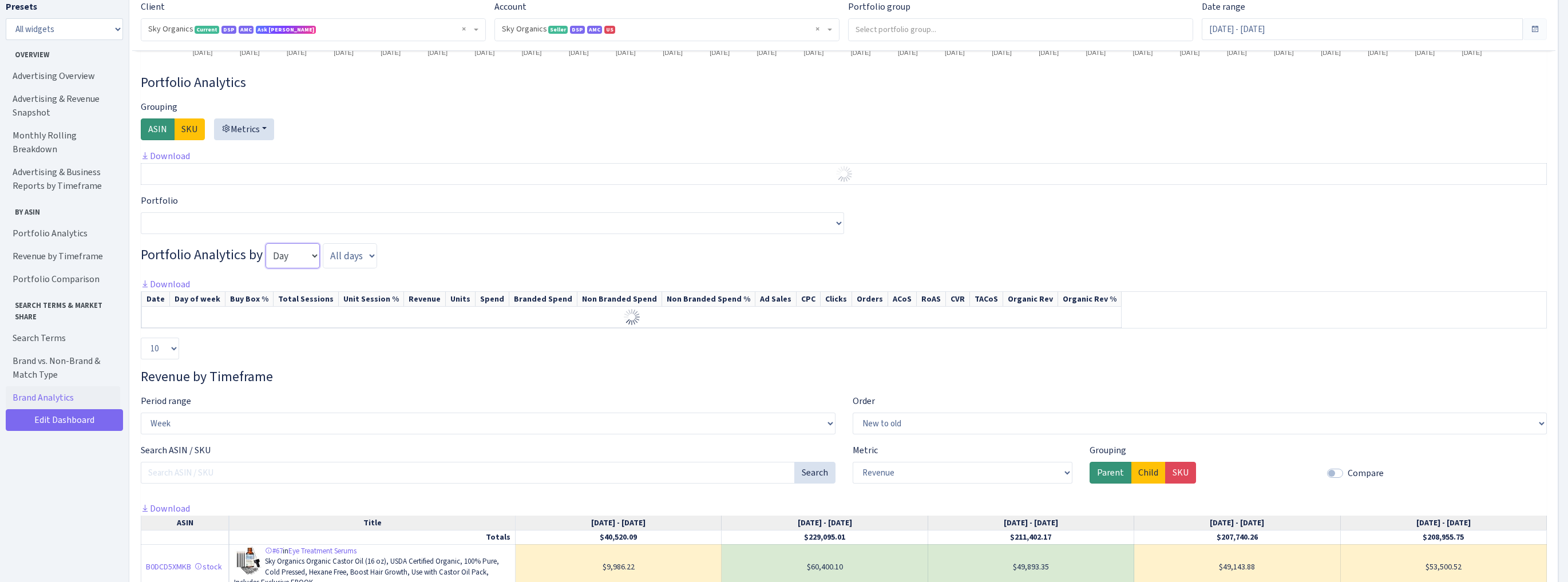
select select "week"
click at [265, 243] on select "Day Week Month Quarter" at bounding box center [293, 255] width 55 height 25
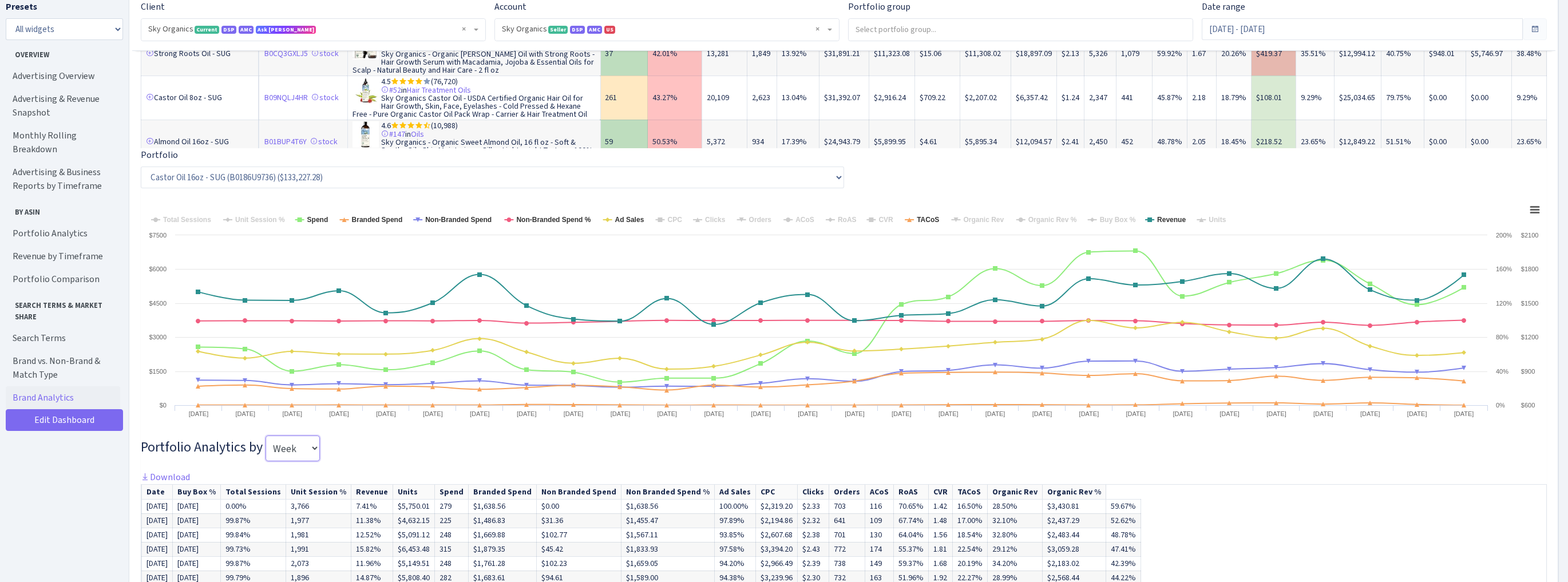
scroll to position [2243, 0]
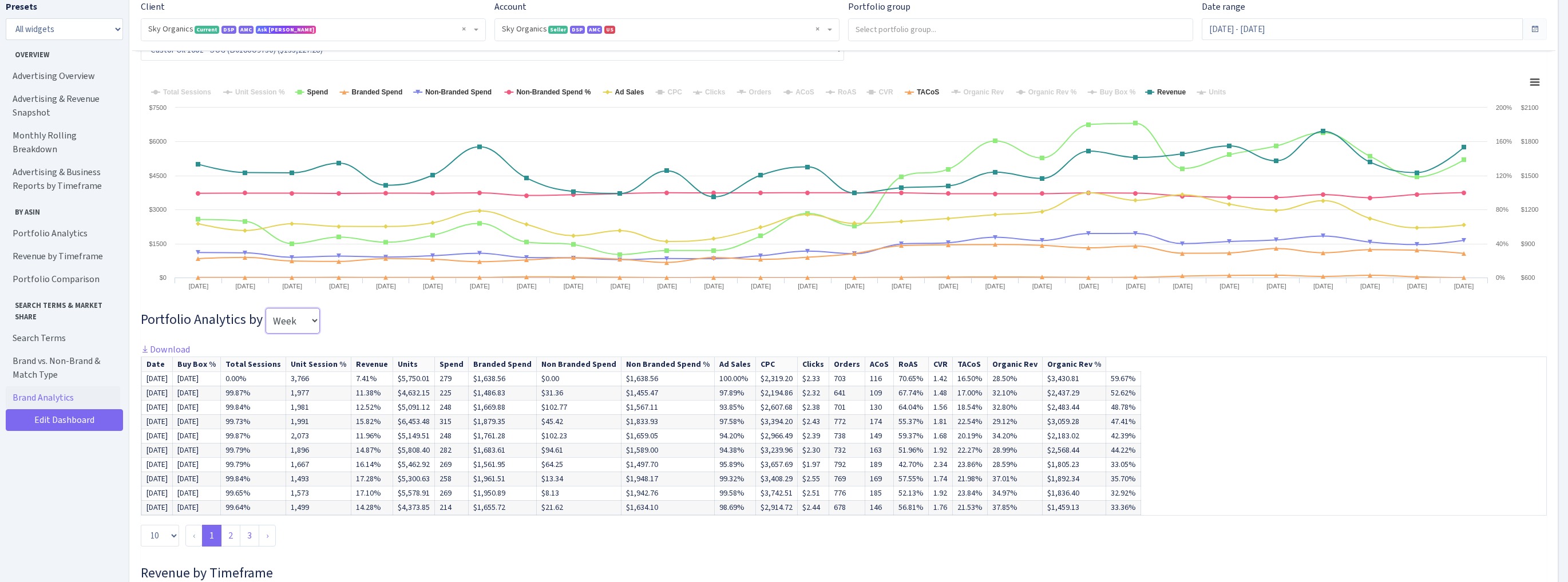
click at [297, 315] on select "Day Week Month Quarter" at bounding box center [293, 320] width 55 height 25
click at [265, 308] on select "Day Week Month Quarter" at bounding box center [293, 320] width 55 height 25
click at [379, 335] on div "Portfolio Analytics Grouping ASIN SKU Metrics Available TDoS Featured Offer (Bu…" at bounding box center [844, 41] width 1406 height 1031
click at [176, 345] on link "Download" at bounding box center [165, 349] width 49 height 12
